Goal: Find specific page/section: Find specific page/section

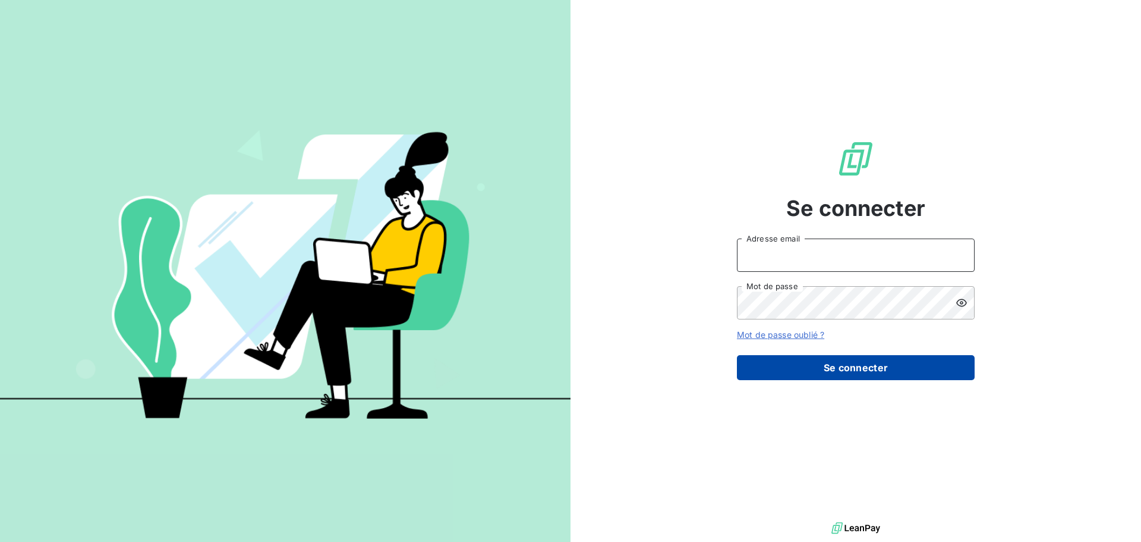
type input "n.laurenceau@anett.fr"
click at [824, 364] on button "Se connecter" at bounding box center [856, 367] width 238 height 25
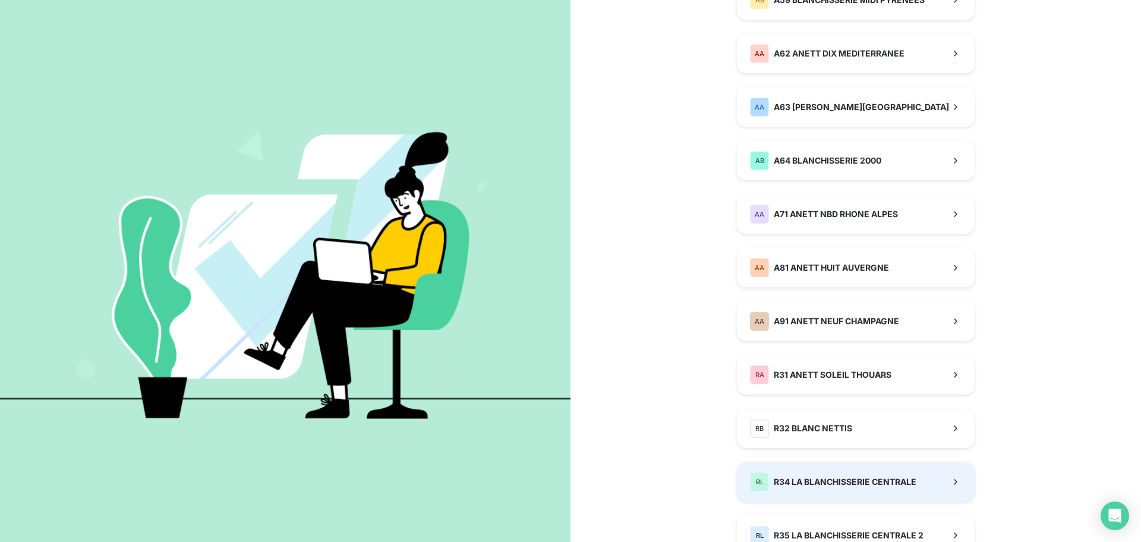
scroll to position [844, 0]
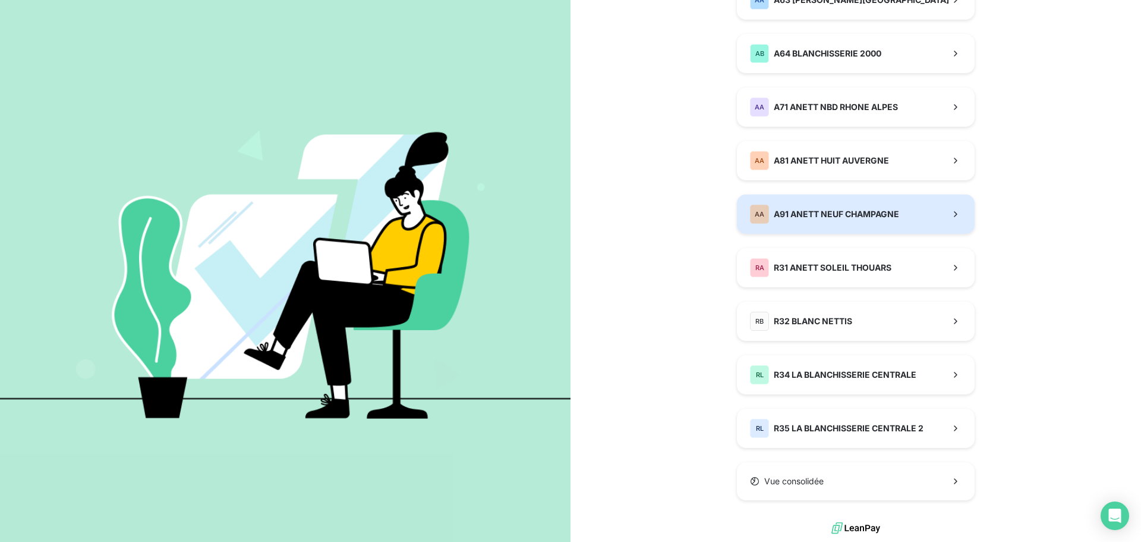
click at [788, 217] on span "A91 ANETT NEUF CHAMPAGNE" at bounding box center [836, 214] width 125 height 12
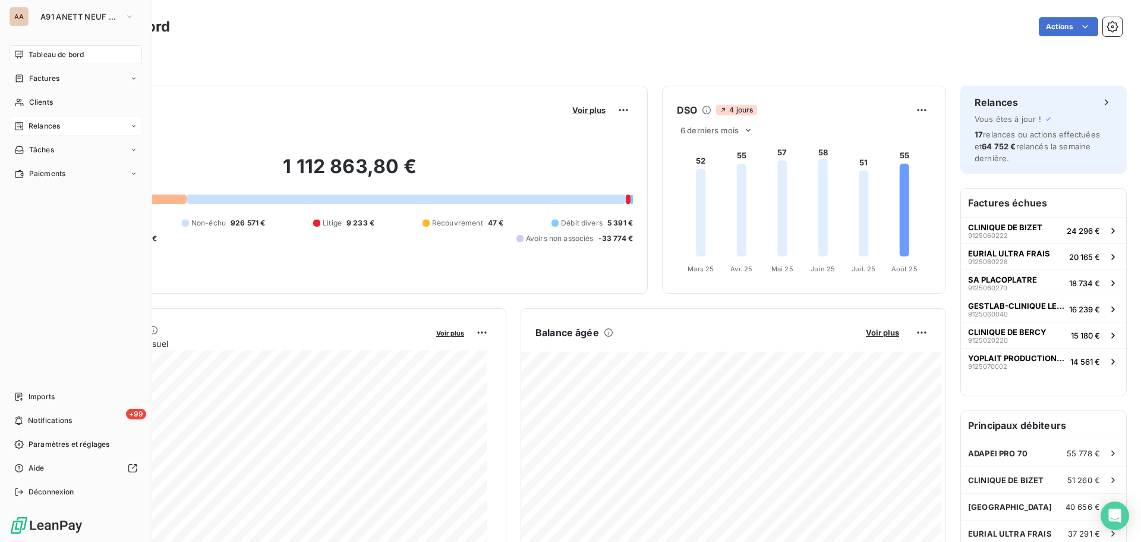
click at [33, 124] on span "Relances" at bounding box center [45, 126] width 32 height 11
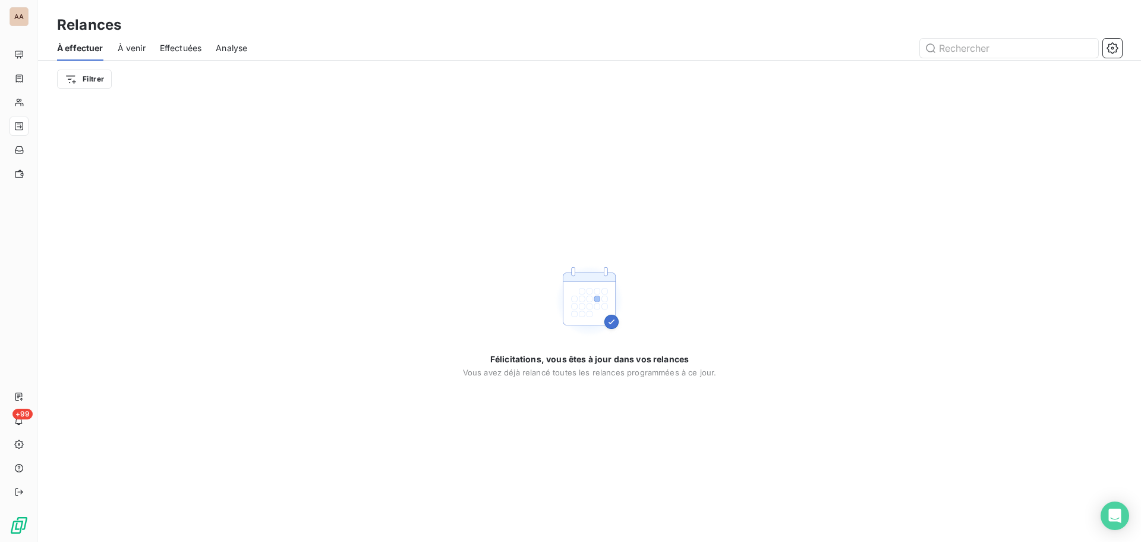
click at [131, 52] on span "À venir" at bounding box center [132, 48] width 28 height 12
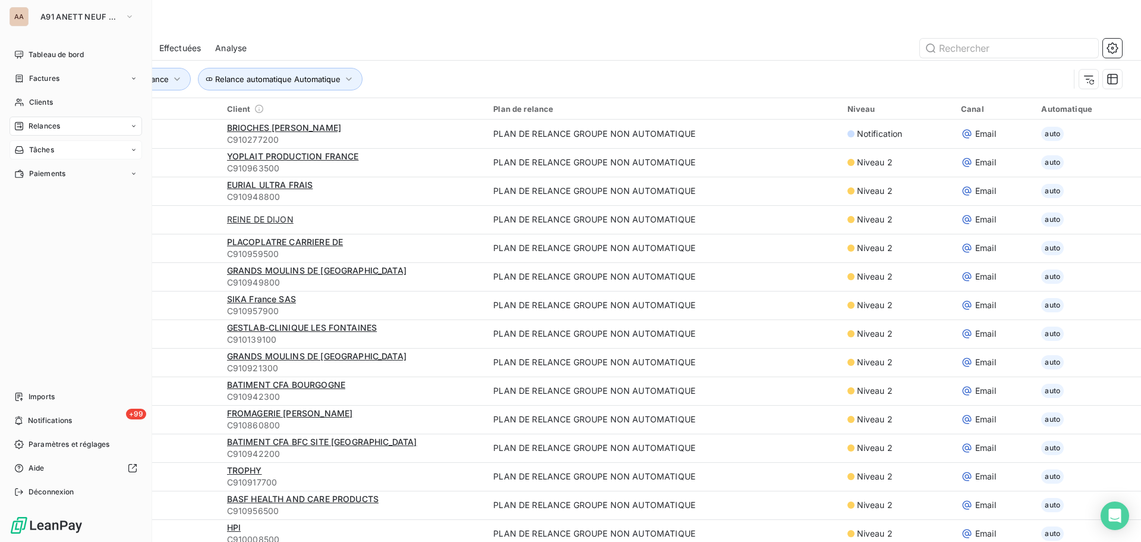
click at [28, 150] on div "Tâches" at bounding box center [34, 149] width 40 height 11
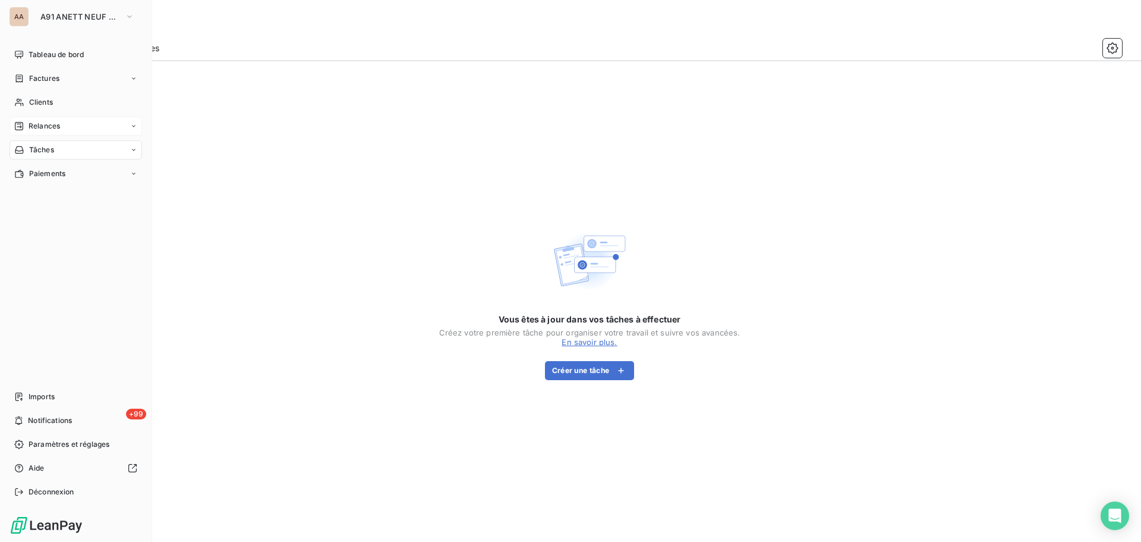
click at [36, 123] on span "Relances" at bounding box center [45, 126] width 32 height 11
